Goal: Find specific page/section

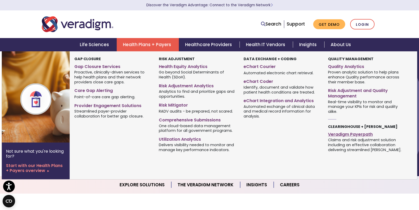
click at [354, 132] on link "Veradigm Payerpath" at bounding box center [366, 134] width 77 height 8
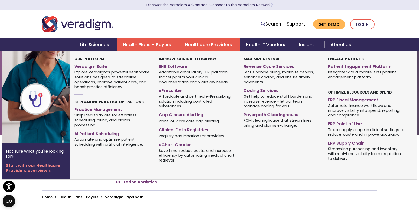
click at [204, 43] on link "Healthcare Providers" at bounding box center [209, 44] width 61 height 13
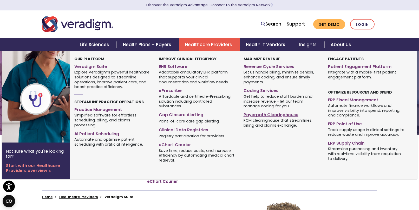
click at [269, 114] on link "Payerpath Clearinghouse" at bounding box center [282, 114] width 77 height 8
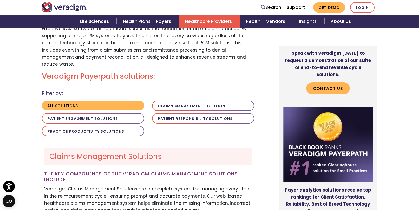
scroll to position [371, 0]
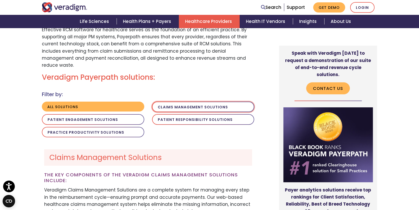
click at [191, 101] on button "Claims Management Solutions" at bounding box center [203, 106] width 103 height 11
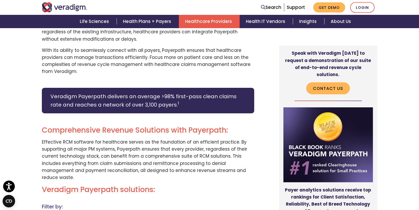
scroll to position [218, 0]
